Goal: Communication & Community: Answer question/provide support

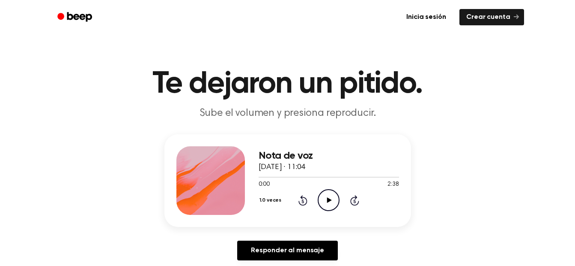
click at [327, 203] on icon "Reproducir audio" at bounding box center [329, 200] width 22 height 22
click at [331, 201] on icon "Pausar audio" at bounding box center [329, 200] width 22 height 22
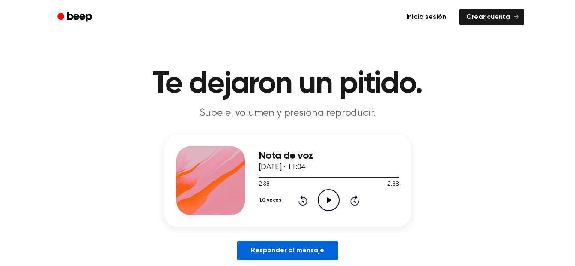
click at [308, 254] on link "Responder al mensaje" at bounding box center [287, 250] width 101 height 20
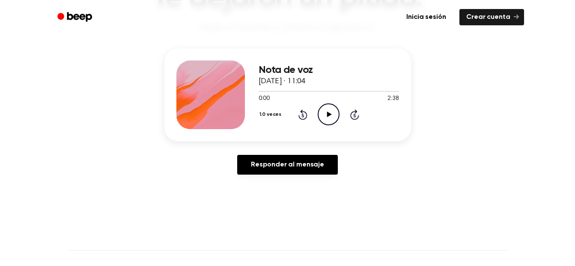
scroll to position [43, 0]
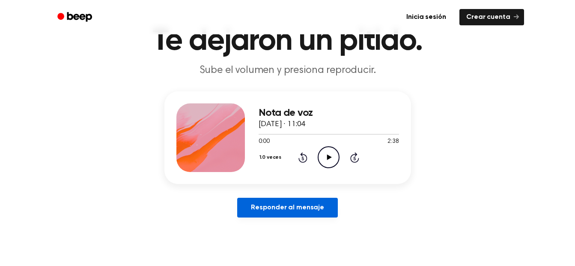
click at [299, 207] on link "Responder al mensaje" at bounding box center [287, 208] width 101 height 20
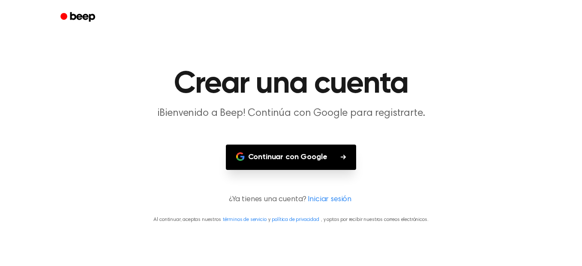
click at [308, 162] on font "Continuar con Google" at bounding box center [287, 157] width 79 height 12
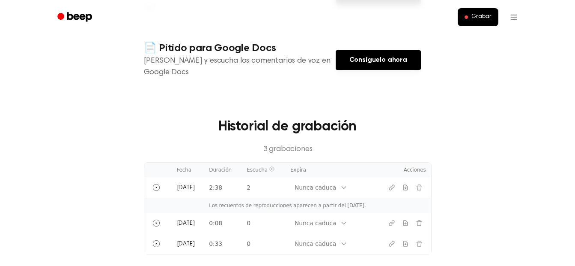
scroll to position [257, 0]
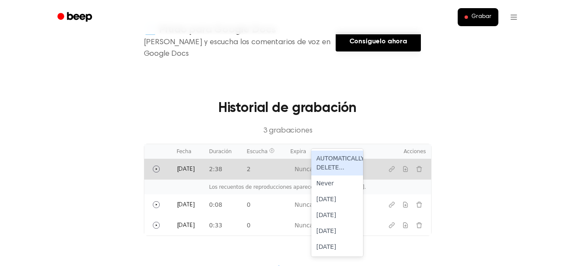
click at [336, 165] on div "Nunca caduca" at bounding box center [316, 169] width 42 height 9
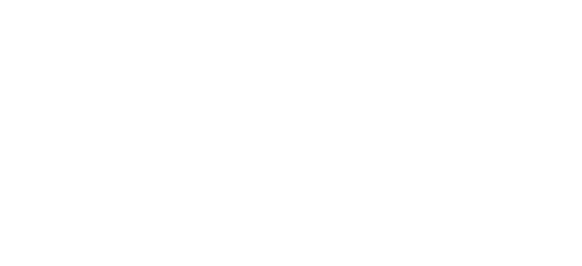
scroll to position [0, 0]
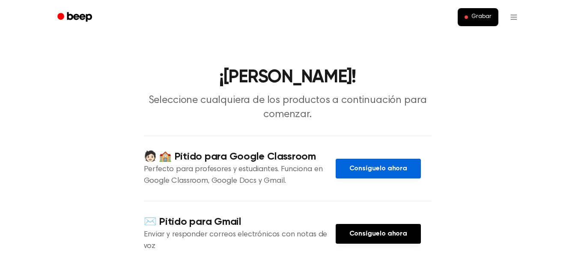
click at [388, 159] on link "Consíguelo ahora" at bounding box center [378, 169] width 85 height 20
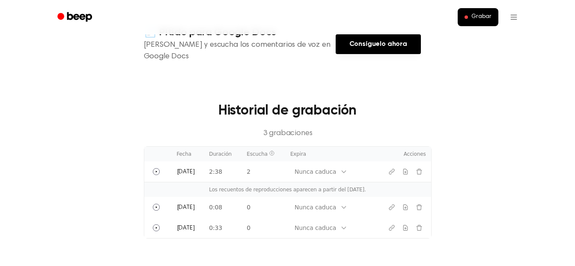
scroll to position [257, 0]
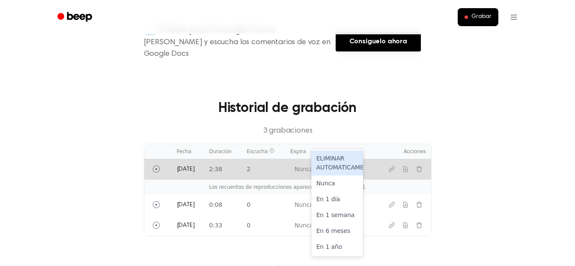
click at [348, 165] on icon at bounding box center [344, 168] width 7 height 7
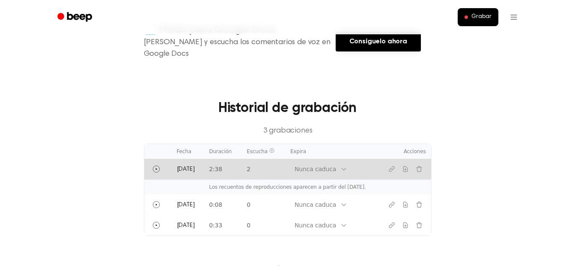
click at [348, 165] on icon at bounding box center [344, 168] width 7 height 7
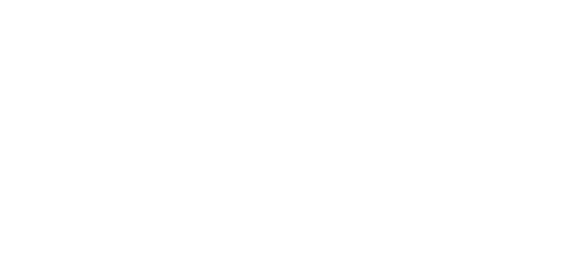
scroll to position [0, 0]
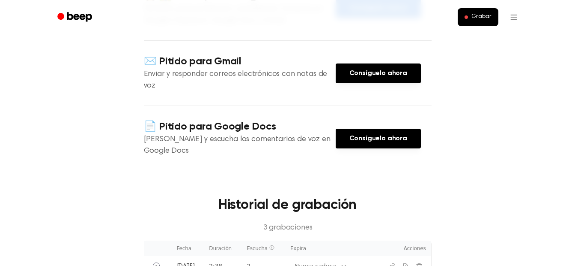
scroll to position [257, 0]
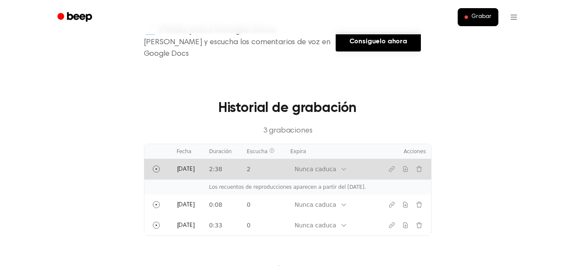
click at [242, 159] on td "2:38" at bounding box center [223, 169] width 38 height 21
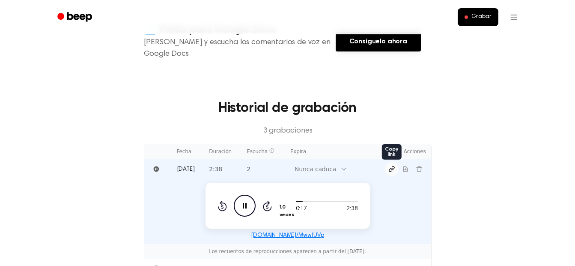
click at [393, 166] on icon "Copiar enlace" at bounding box center [391, 168] width 5 height 5
